Goal: Task Accomplishment & Management: Manage account settings

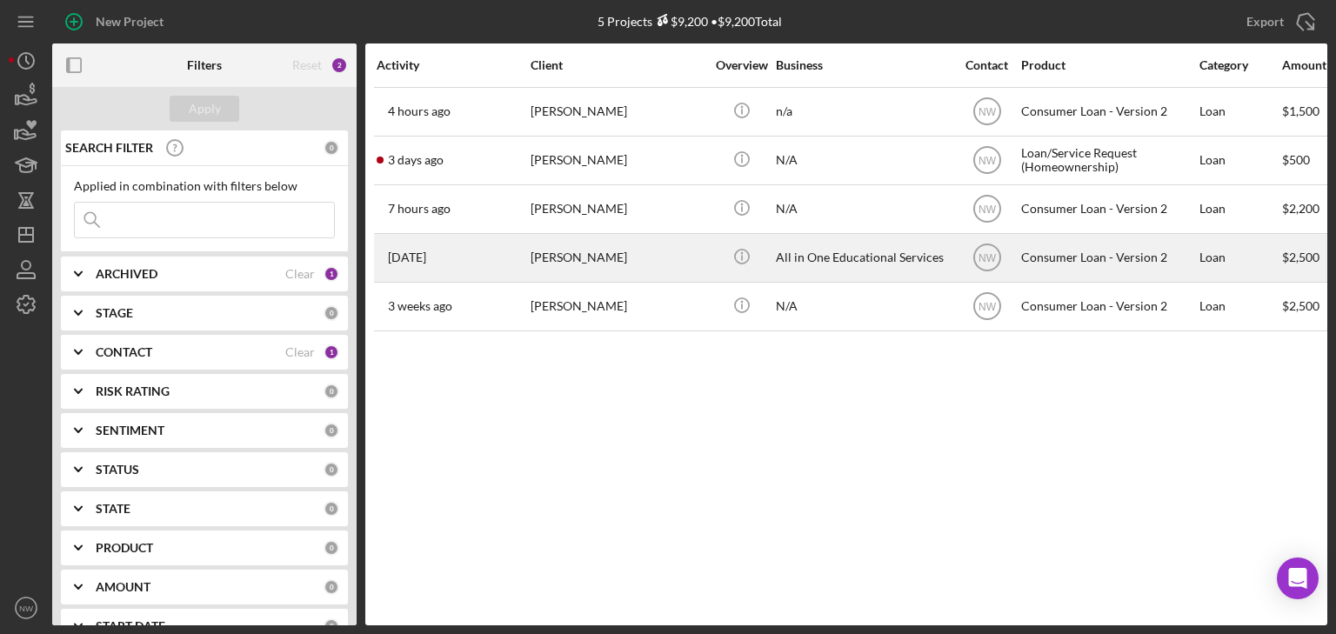
click at [567, 259] on div "[PERSON_NAME]" at bounding box center [618, 258] width 174 height 46
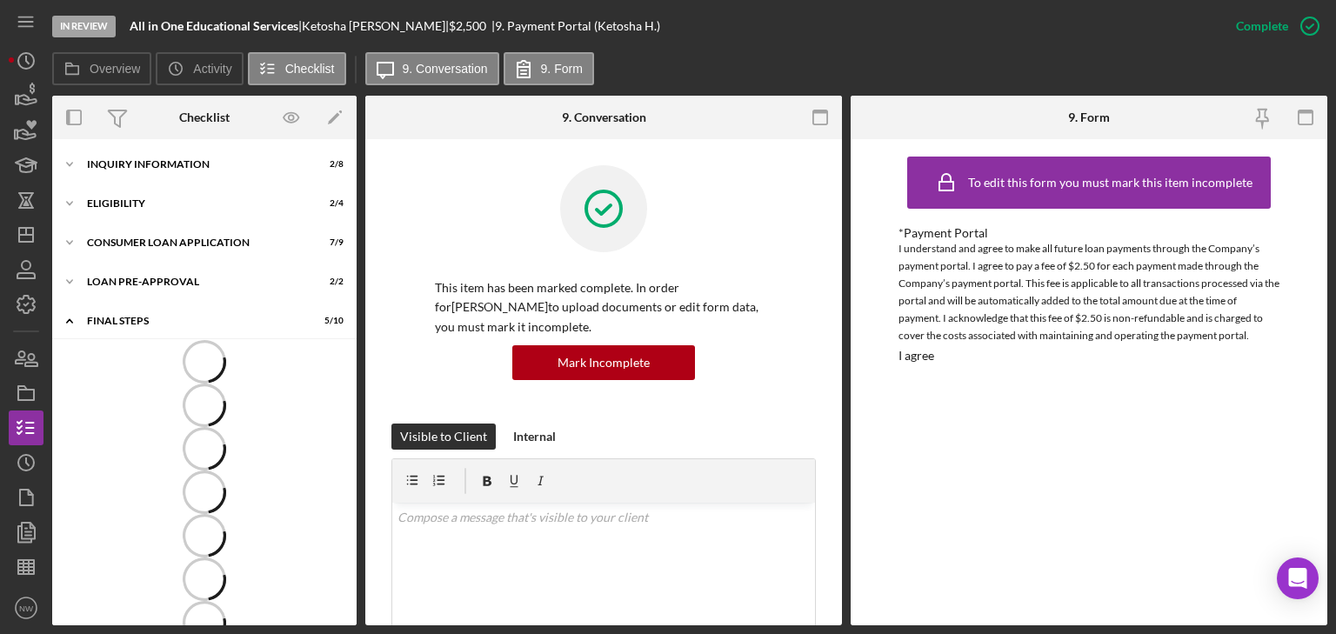
scroll to position [10, 0]
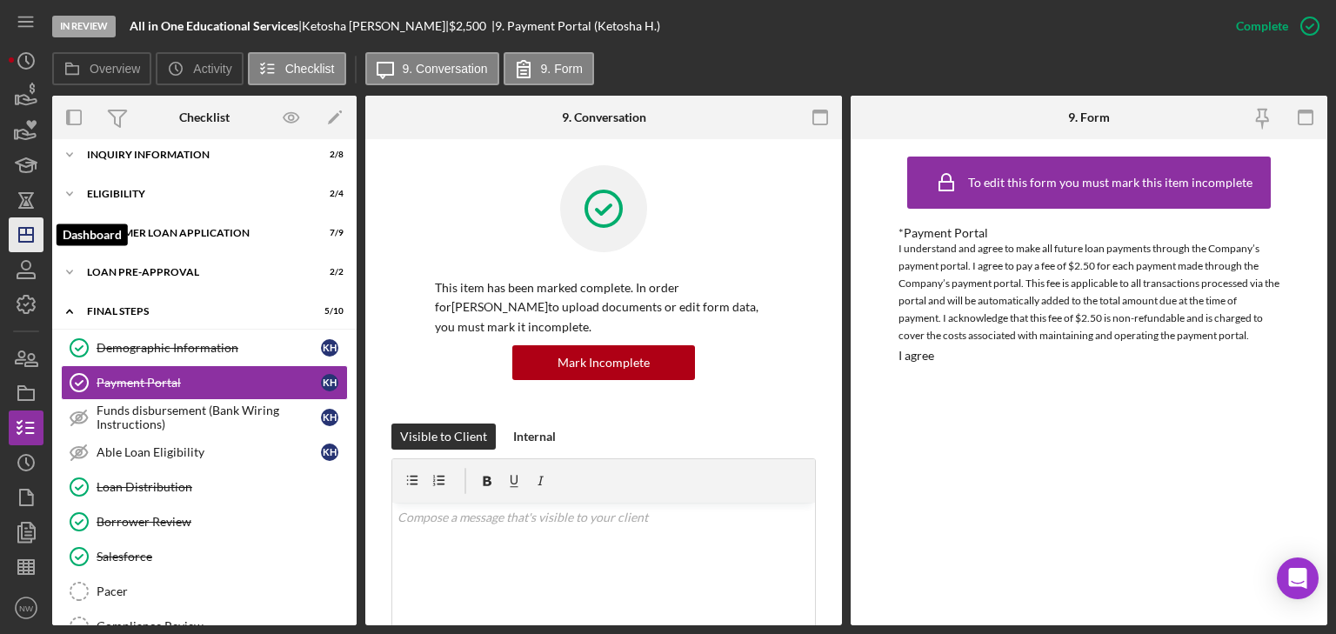
click at [31, 230] on icon "Icon/Dashboard" at bounding box center [25, 234] width 43 height 43
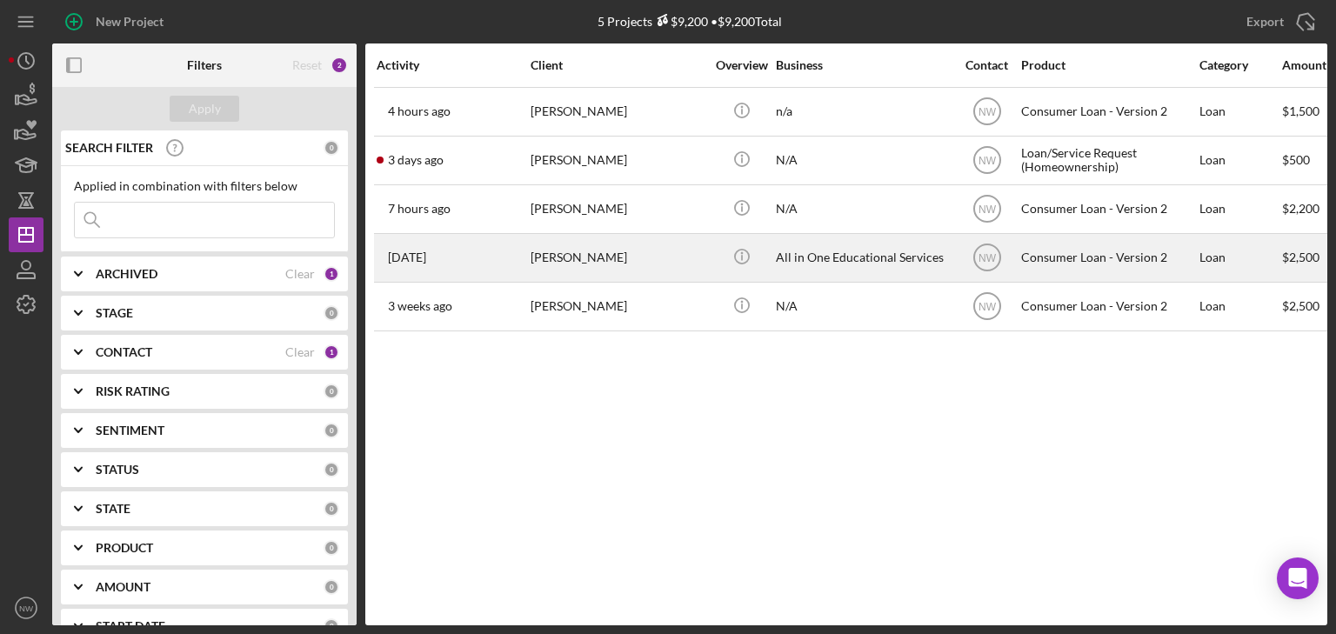
click at [555, 262] on div "[PERSON_NAME]" at bounding box center [618, 258] width 174 height 46
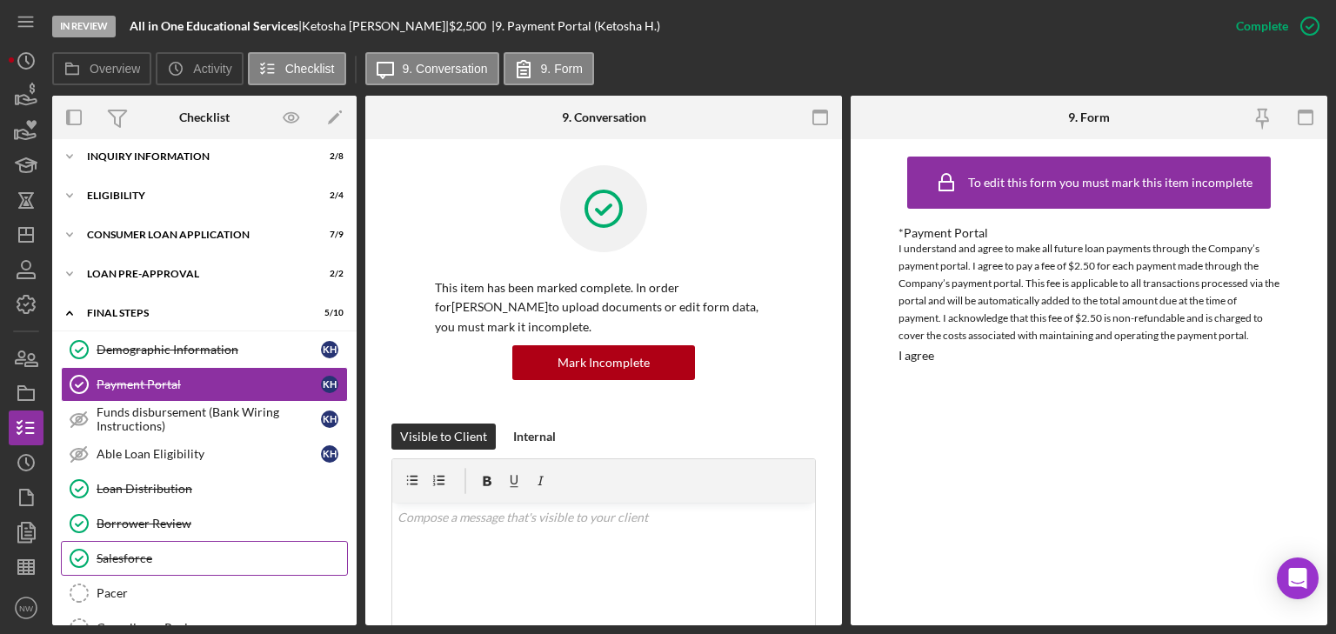
scroll to position [115, 0]
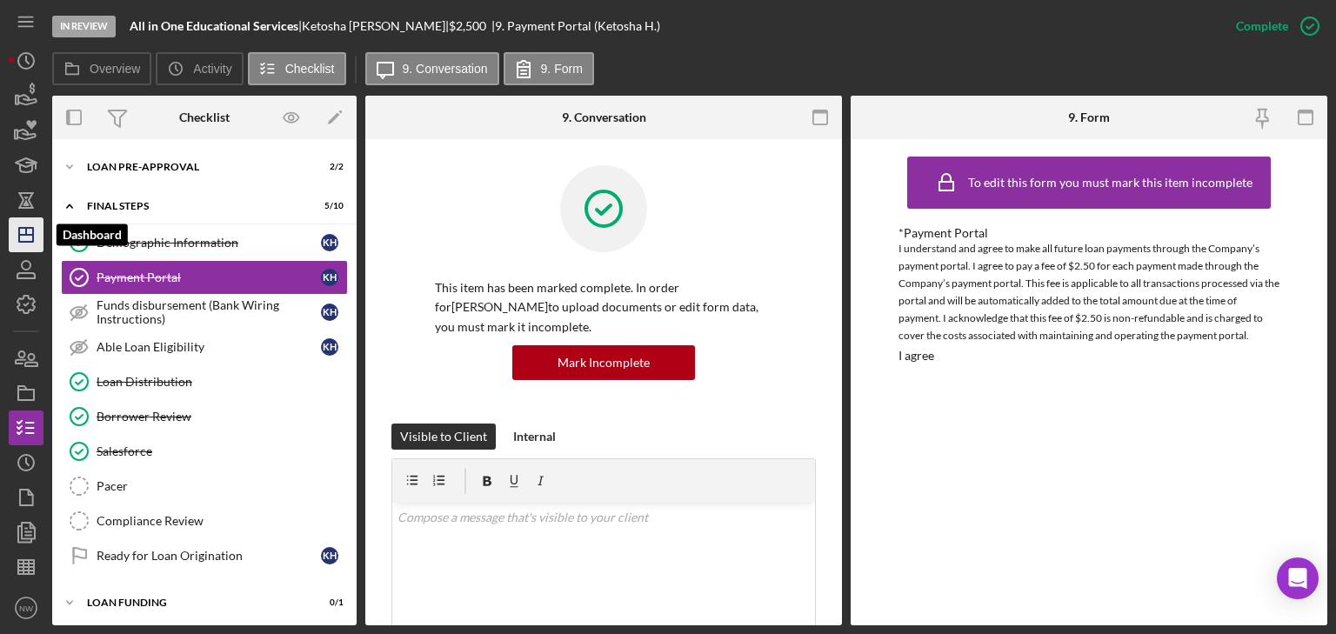
click at [24, 224] on icon "Icon/Dashboard" at bounding box center [25, 234] width 43 height 43
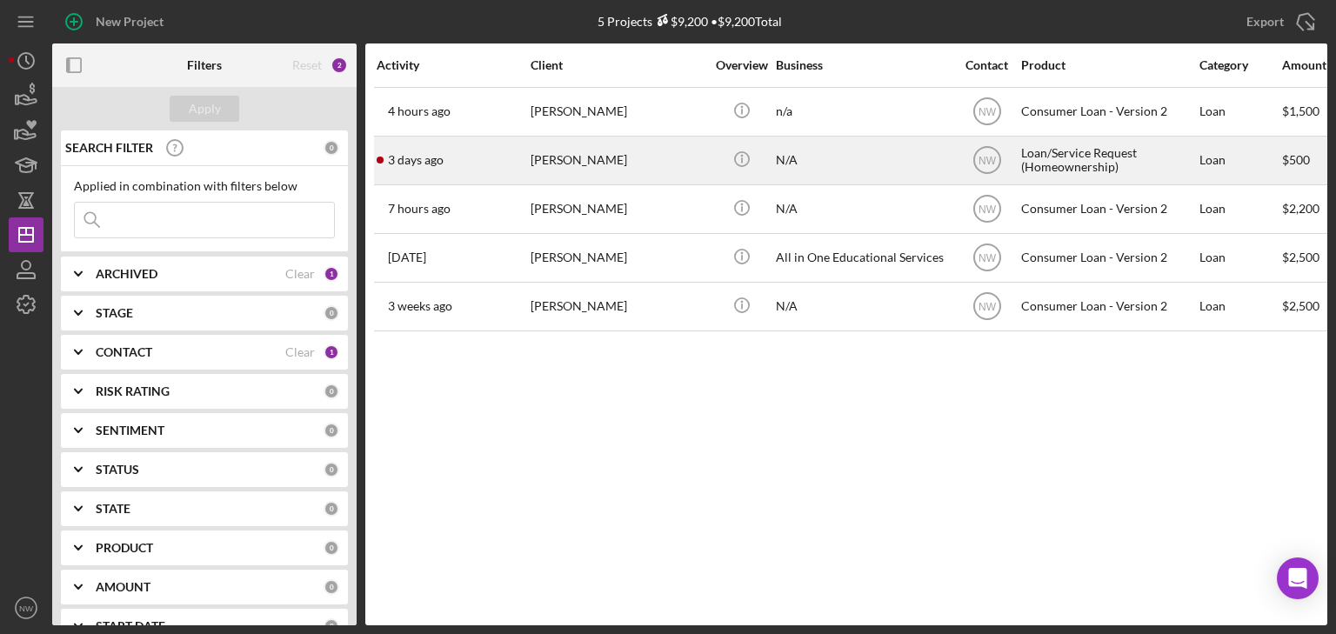
click at [578, 160] on div "[PERSON_NAME]" at bounding box center [618, 160] width 174 height 46
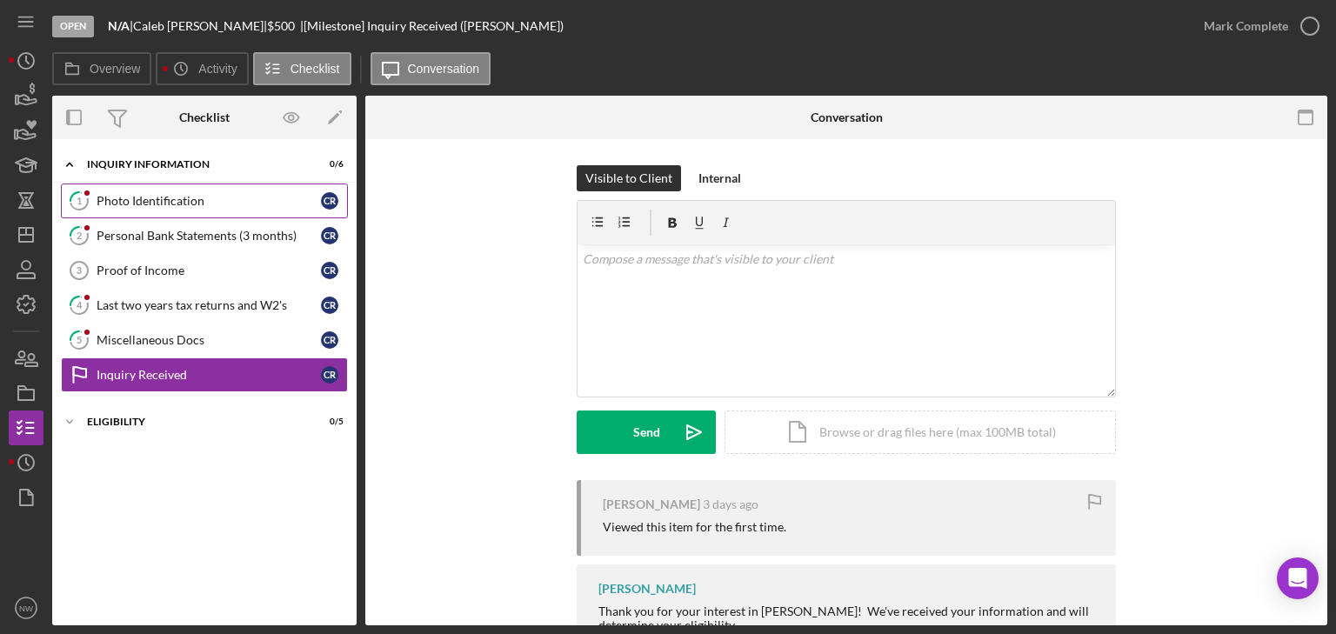
click at [112, 199] on div "Photo Identification" at bounding box center [209, 201] width 224 height 14
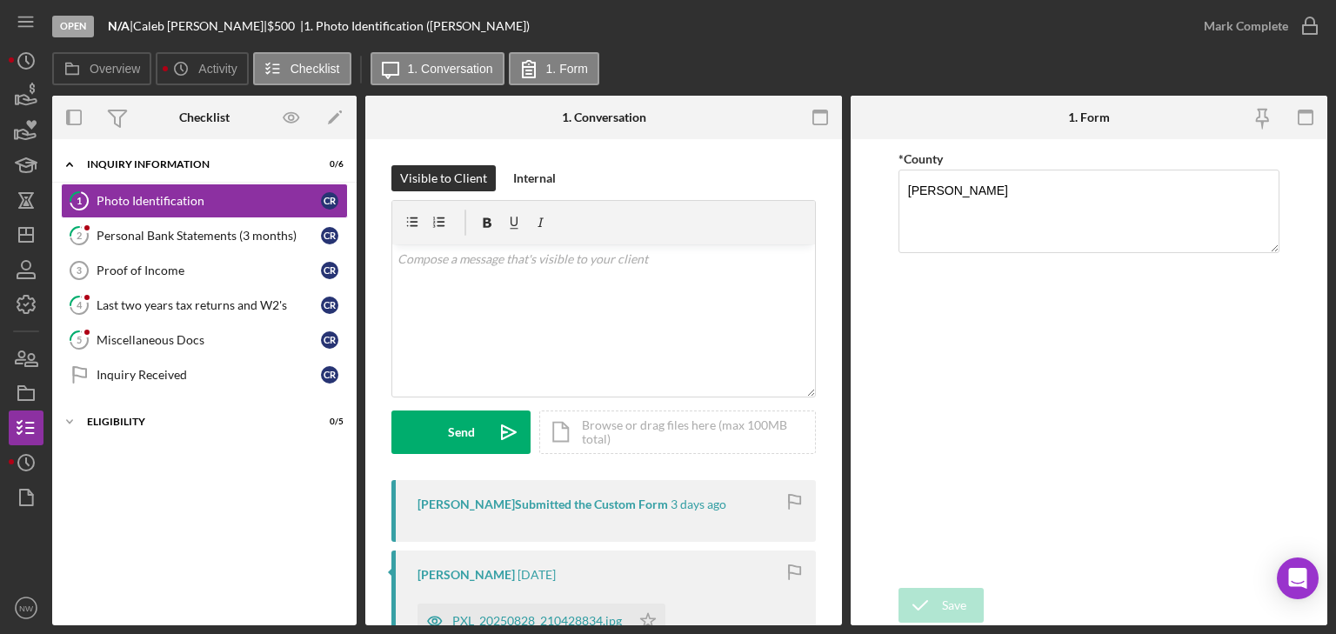
scroll to position [139, 0]
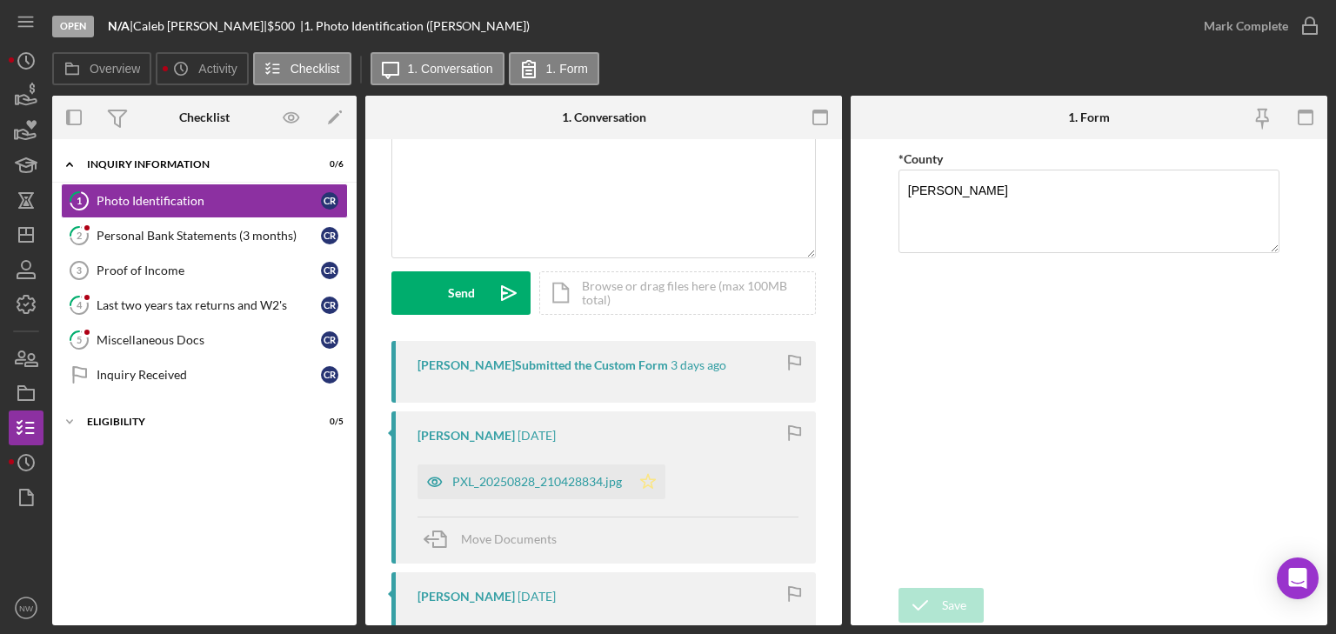
click at [640, 482] on icon "Icon/Star" at bounding box center [648, 481] width 35 height 35
click at [1305, 24] on icon "button" at bounding box center [1309, 25] width 43 height 43
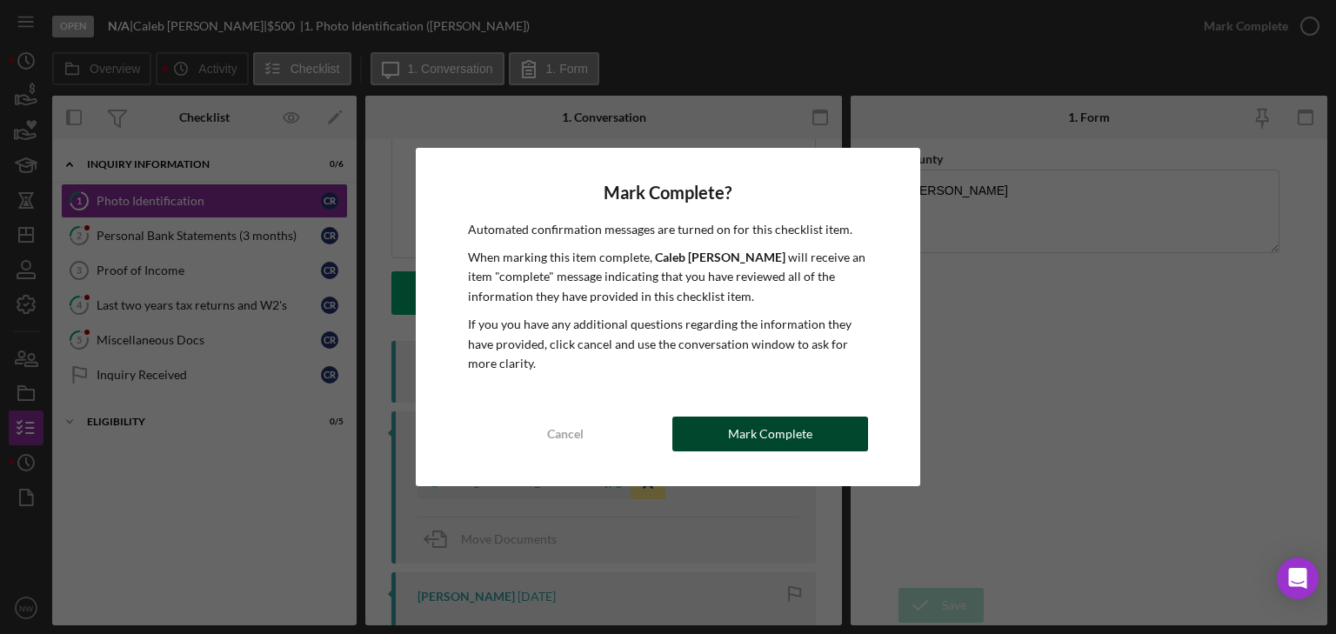
click at [800, 438] on div "Mark Complete" at bounding box center [770, 434] width 84 height 35
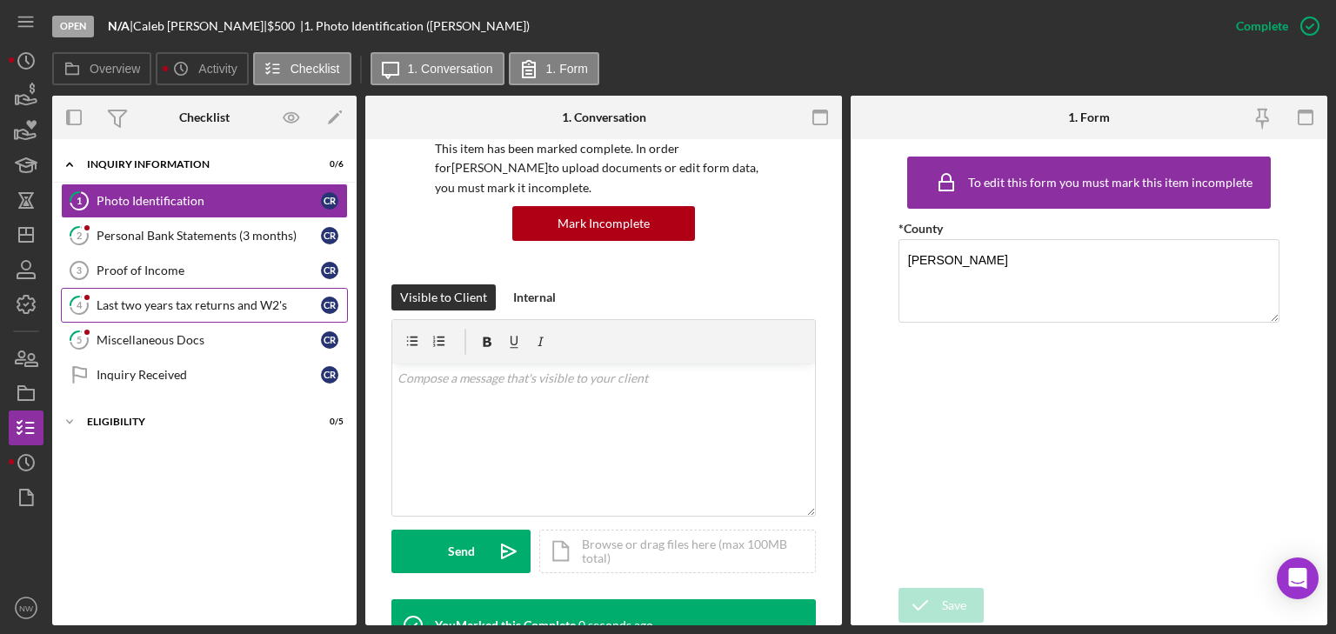
scroll to position [397, 0]
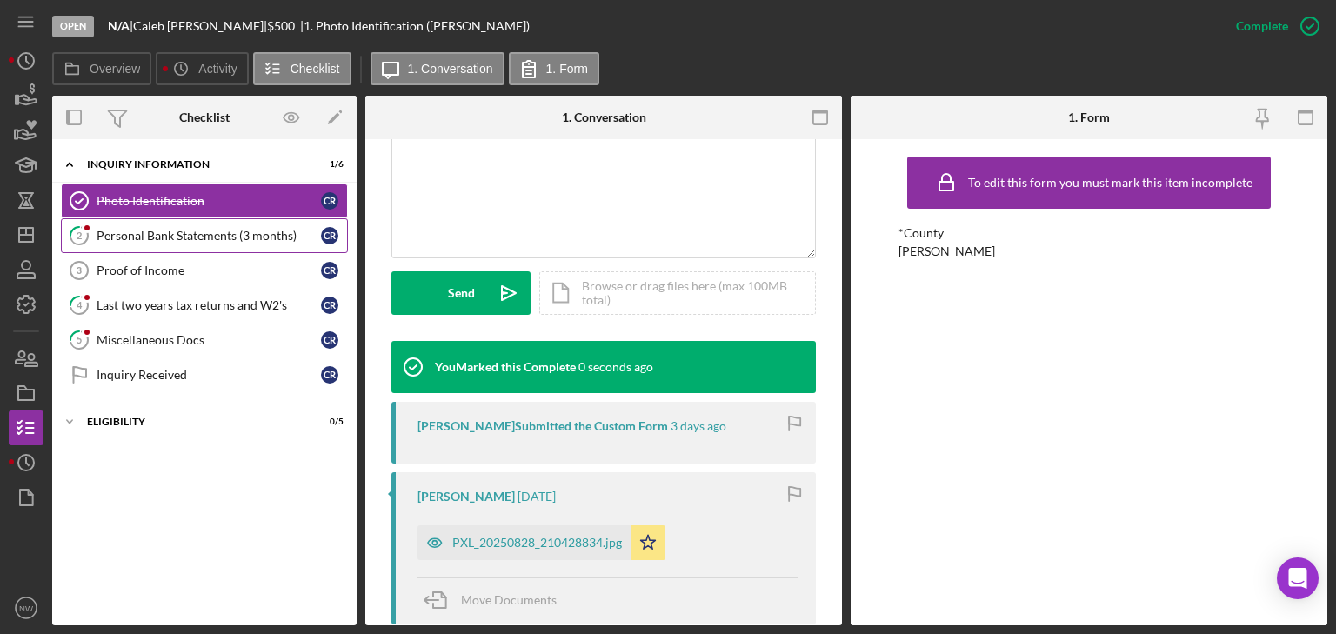
click at [171, 229] on div "Personal Bank Statements (3 months)" at bounding box center [209, 236] width 224 height 14
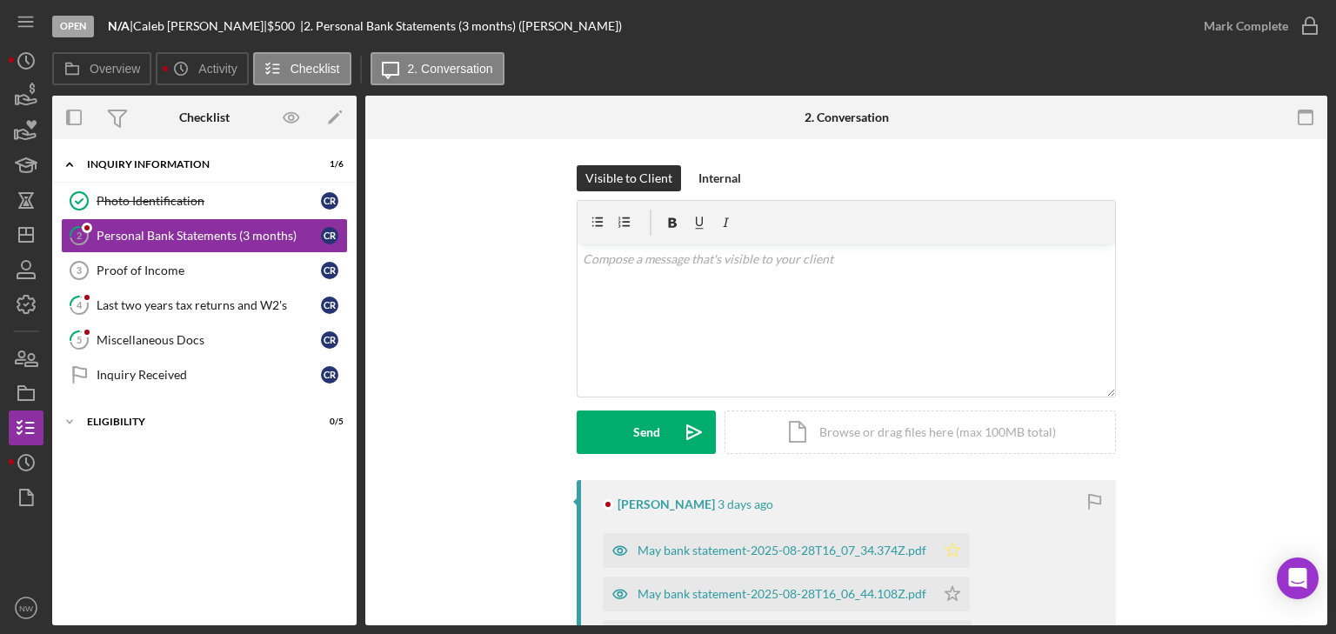
click at [951, 546] on polygon "button" at bounding box center [952, 550] width 15 height 14
click at [1303, 20] on icon "button" at bounding box center [1309, 25] width 43 height 43
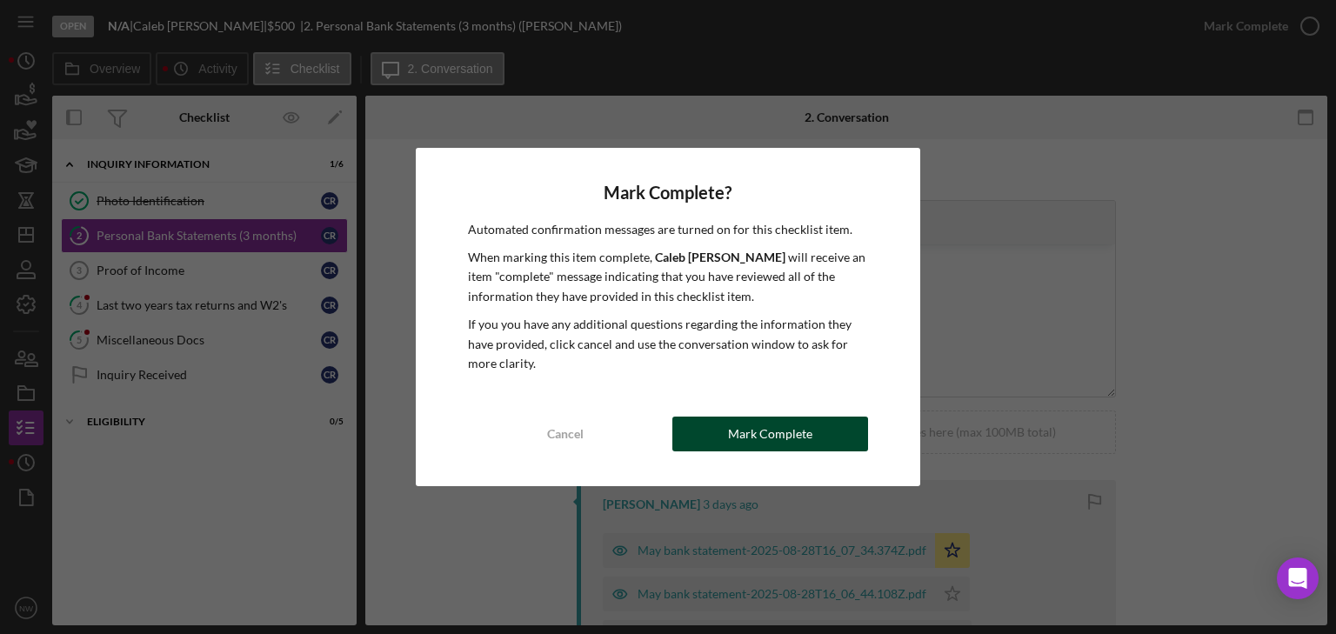
click at [731, 424] on div "Mark Complete" at bounding box center [770, 434] width 84 height 35
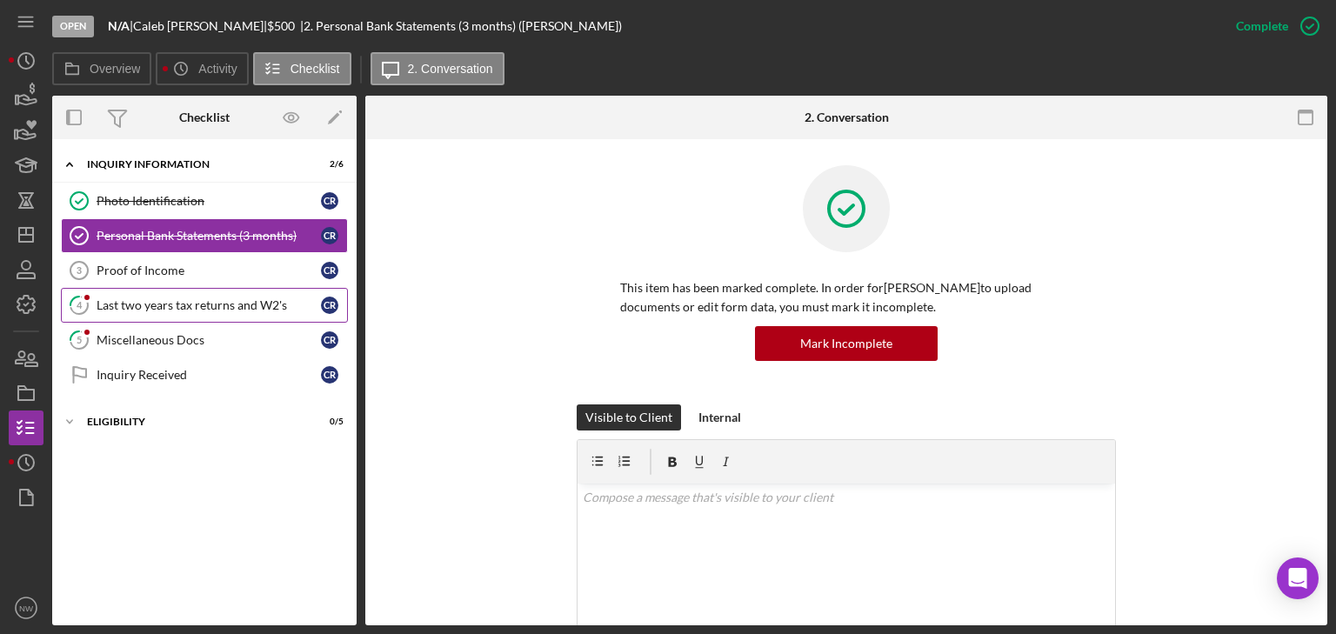
click at [170, 304] on div "Last two years tax returns and W2's" at bounding box center [209, 305] width 224 height 14
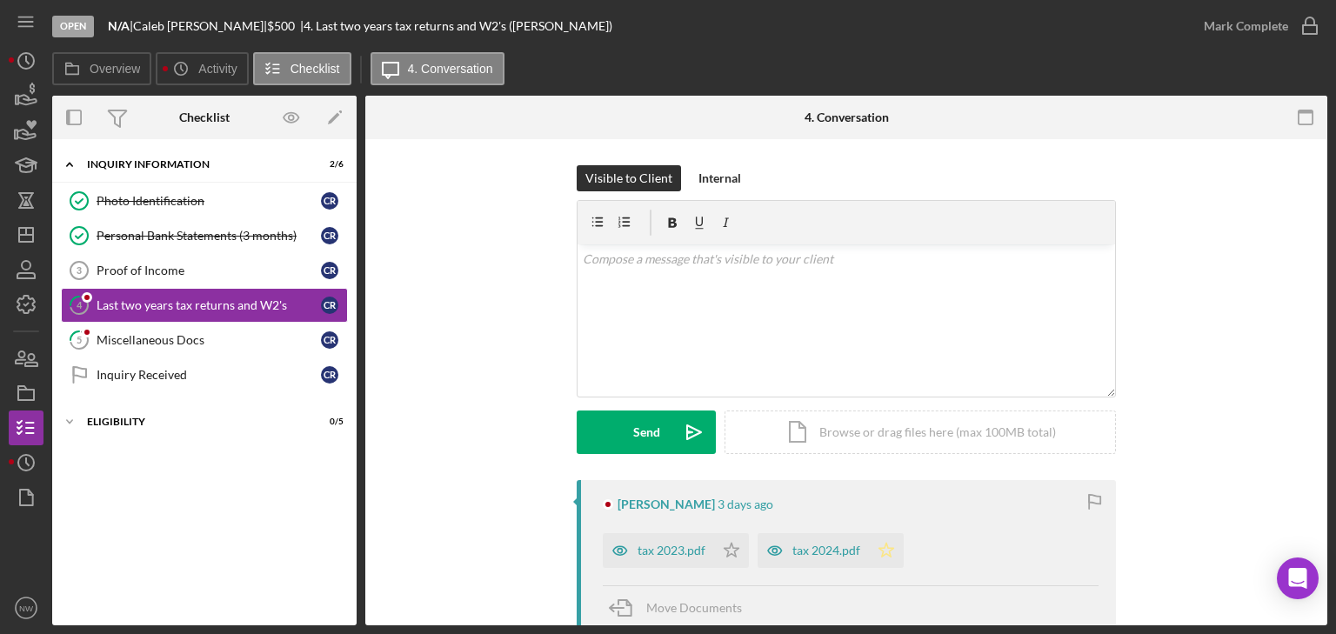
click at [884, 548] on icon "Icon/Star" at bounding box center [886, 550] width 35 height 35
click at [1312, 21] on icon "button" at bounding box center [1309, 25] width 43 height 43
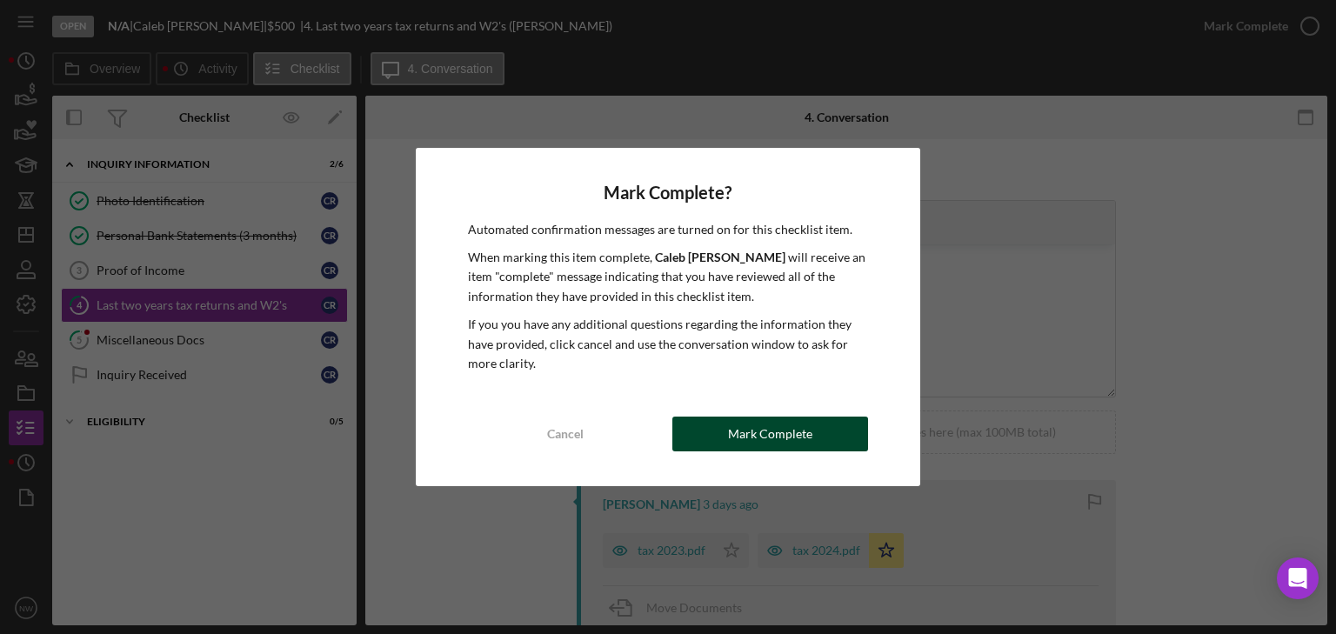
drag, startPoint x: 844, startPoint y: 431, endPoint x: 818, endPoint y: 429, distance: 27.0
click at [844, 431] on button "Mark Complete" at bounding box center [770, 434] width 196 height 35
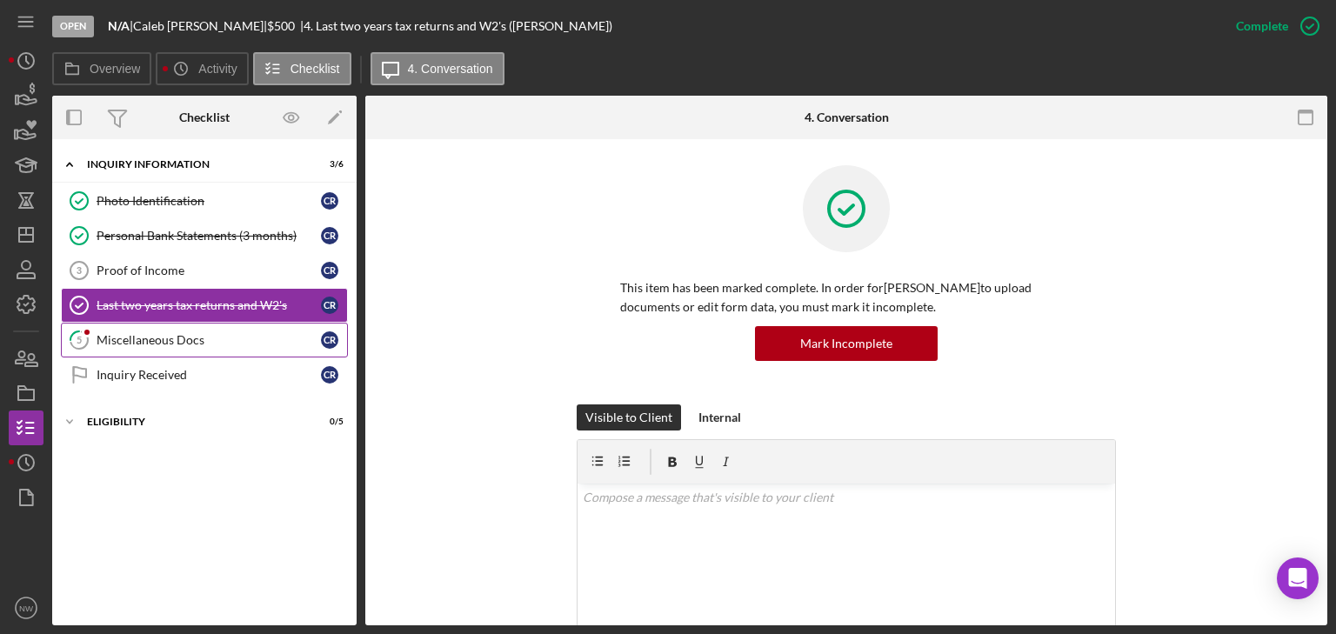
click at [106, 336] on div "Miscellaneous Docs" at bounding box center [209, 340] width 224 height 14
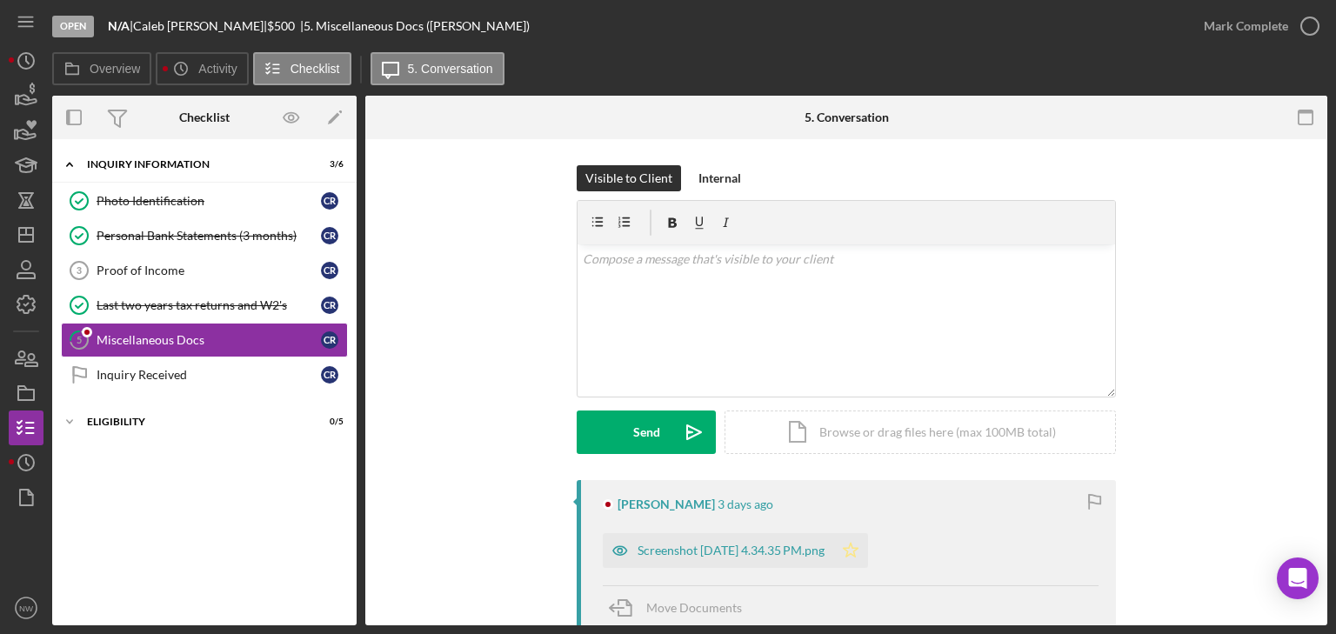
click at [868, 540] on icon "Icon/Star" at bounding box center [850, 550] width 35 height 35
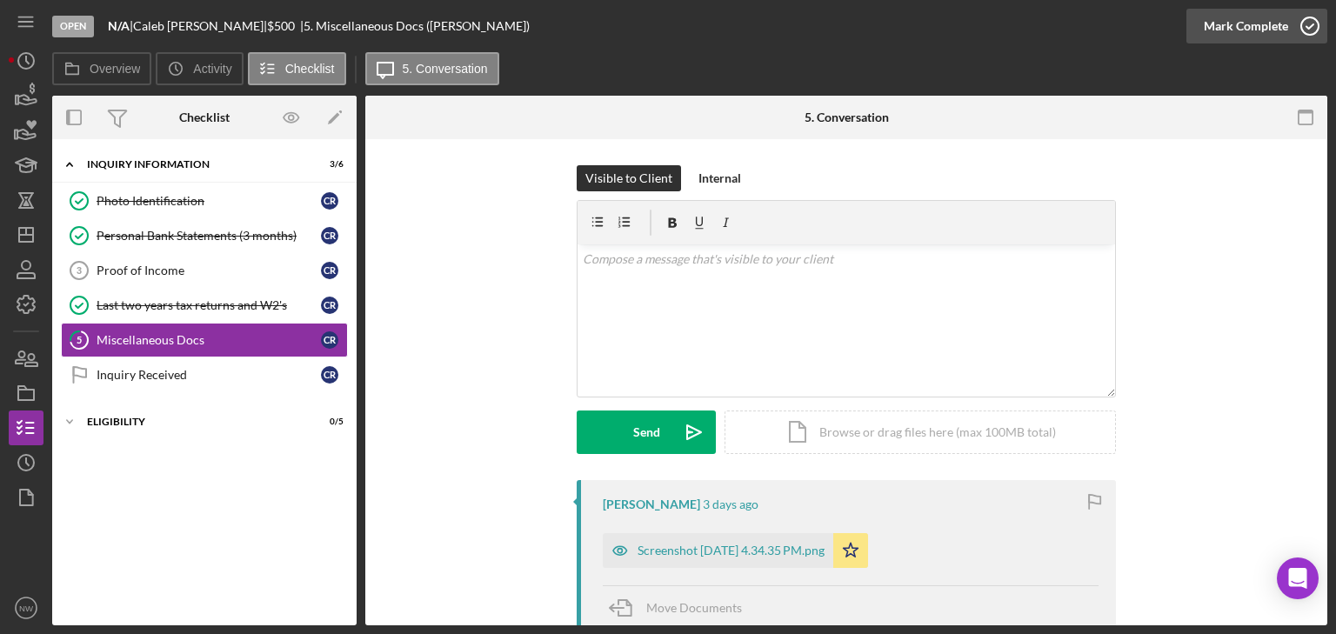
click at [1305, 26] on icon "button" at bounding box center [1309, 25] width 43 height 43
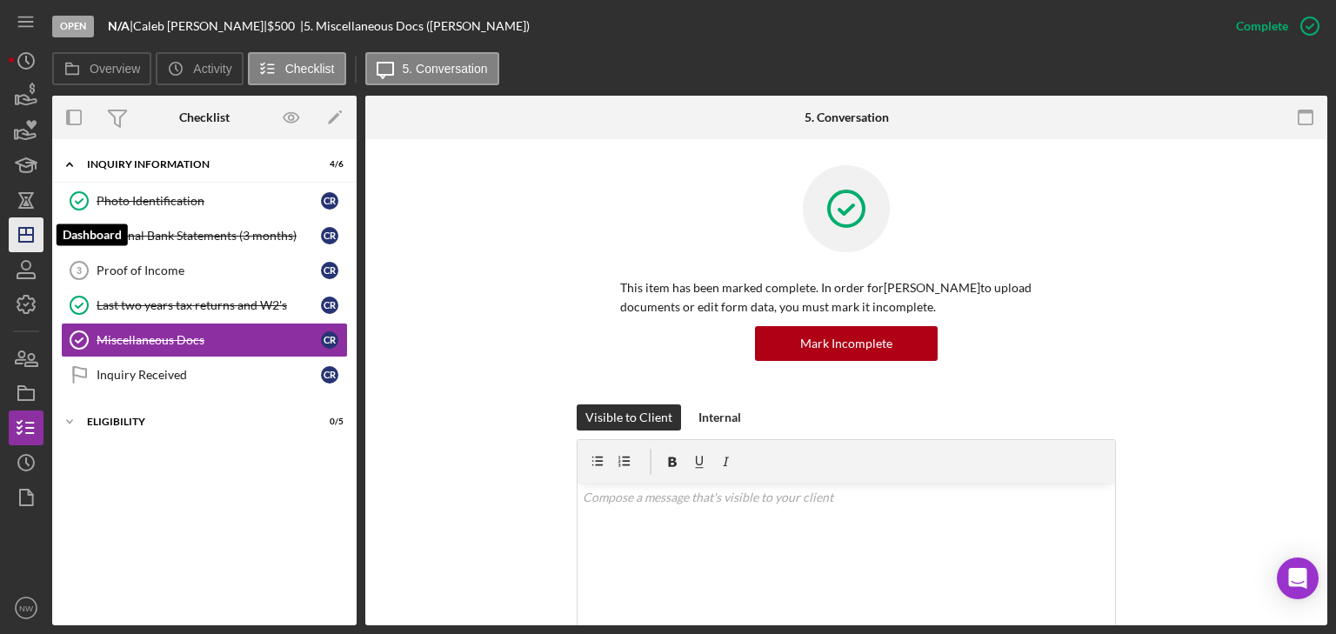
click at [27, 233] on icon "Icon/Dashboard" at bounding box center [25, 234] width 43 height 43
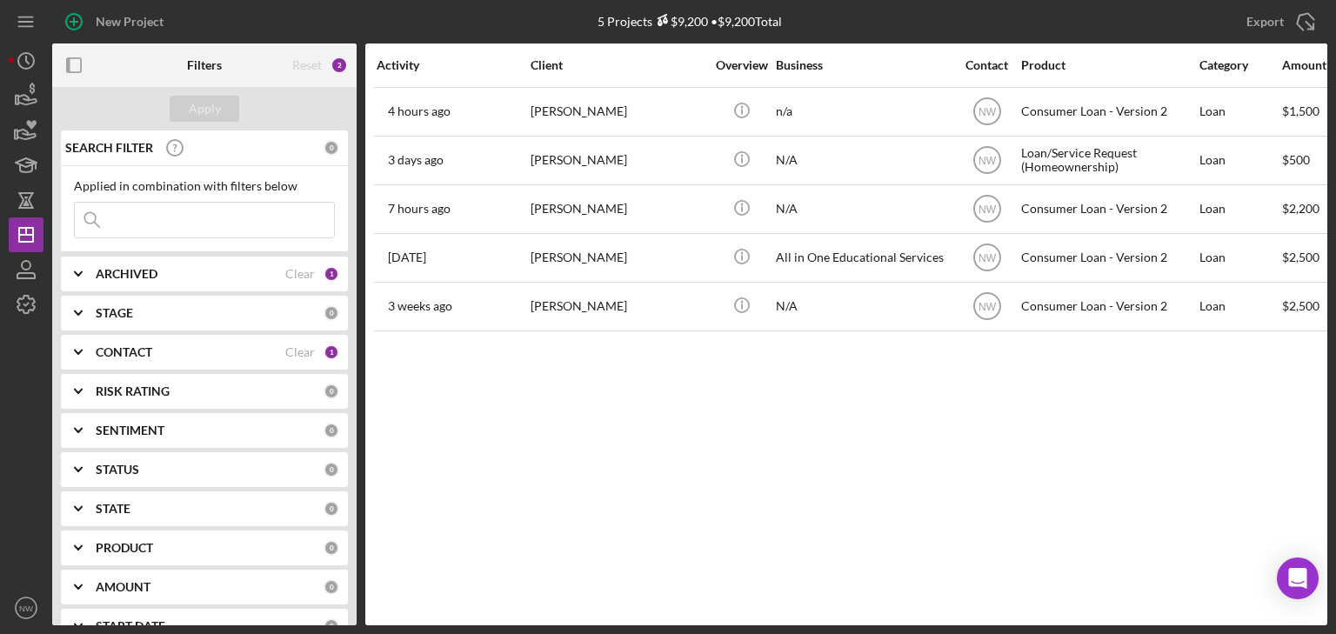
click at [137, 274] on b "ARCHIVED" at bounding box center [127, 274] width 62 height 14
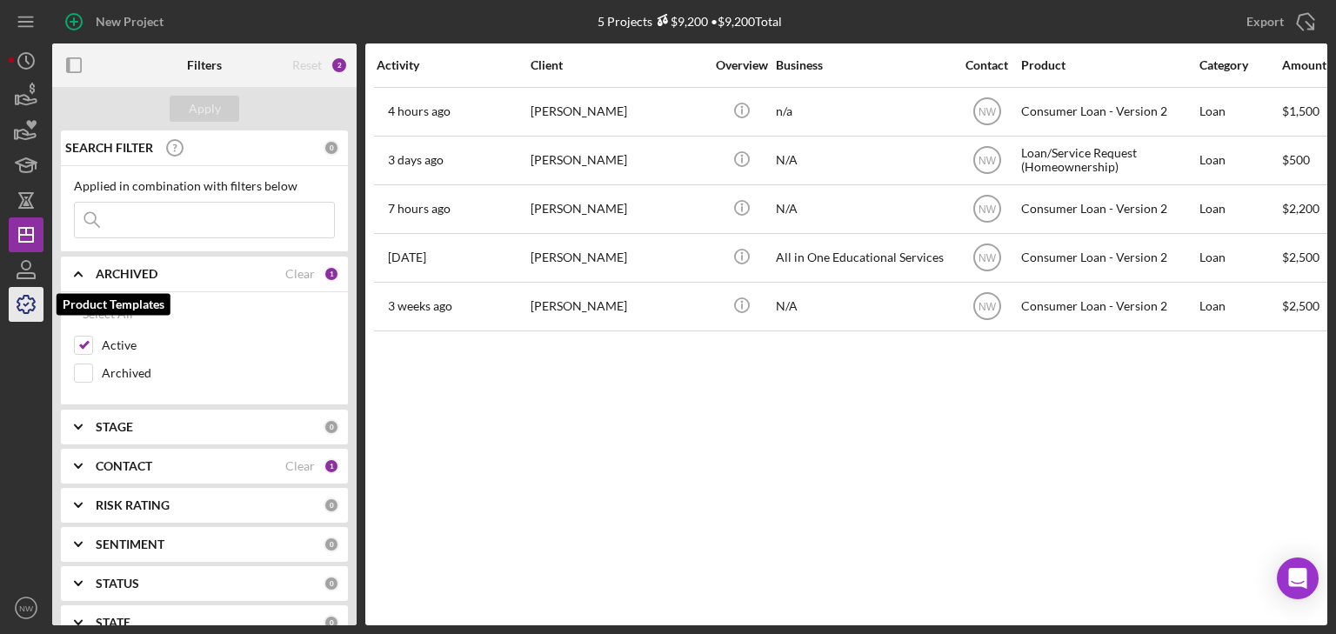
click at [25, 294] on icon "button" at bounding box center [25, 304] width 43 height 43
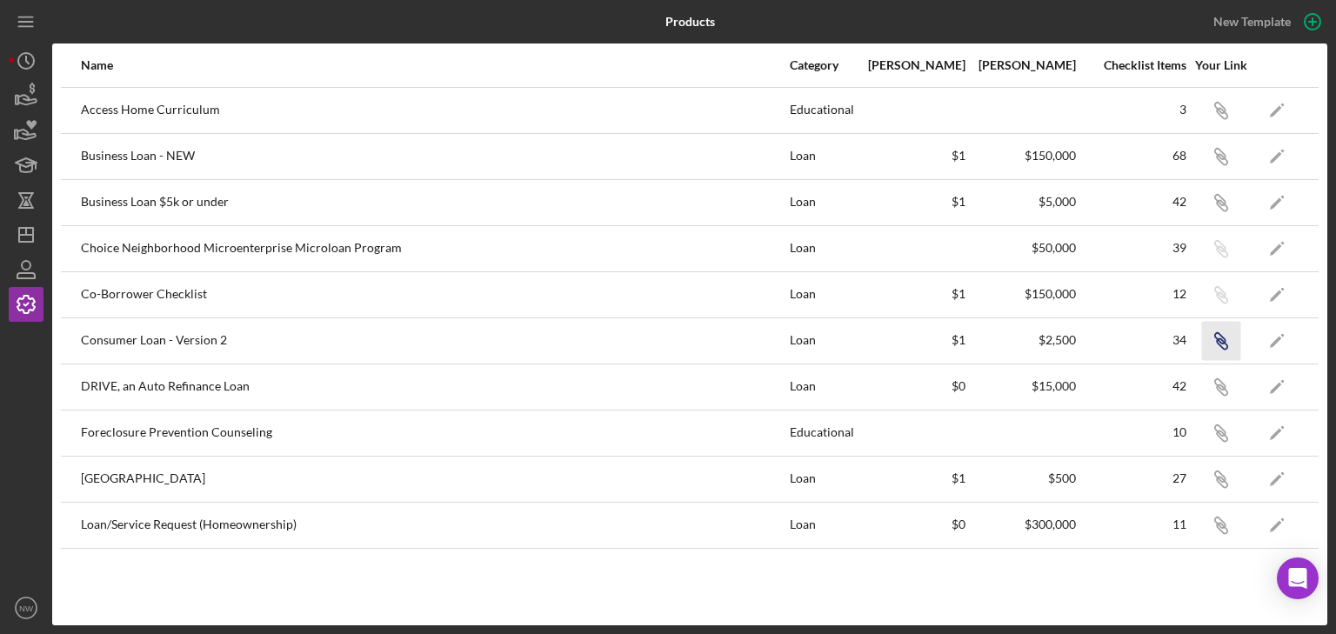
click at [1218, 113] on icon "button" at bounding box center [1219, 108] width 10 height 10
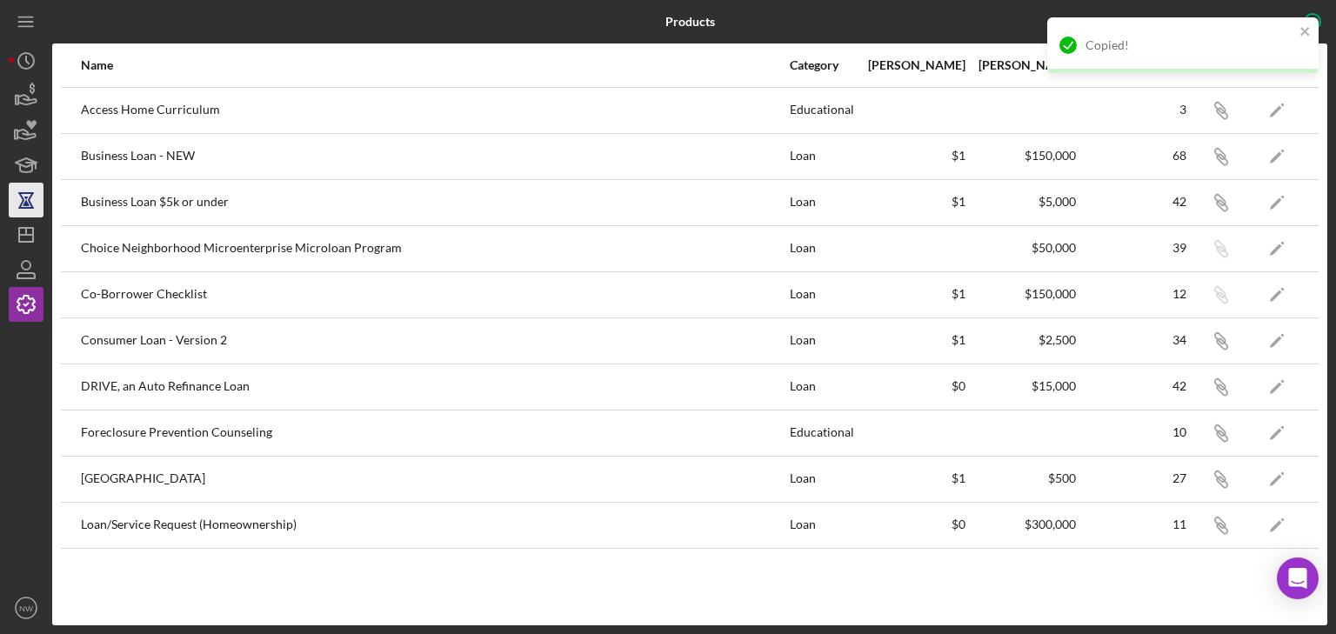
drag, startPoint x: 0, startPoint y: 227, endPoint x: 24, endPoint y: 213, distance: 28.0
click at [8, 221] on div "Products New Template Name Category Min Amount Max Amount Checklist Items Your …" at bounding box center [668, 317] width 1336 height 634
